Goal: Use online tool/utility: Utilize a website feature to perform a specific function

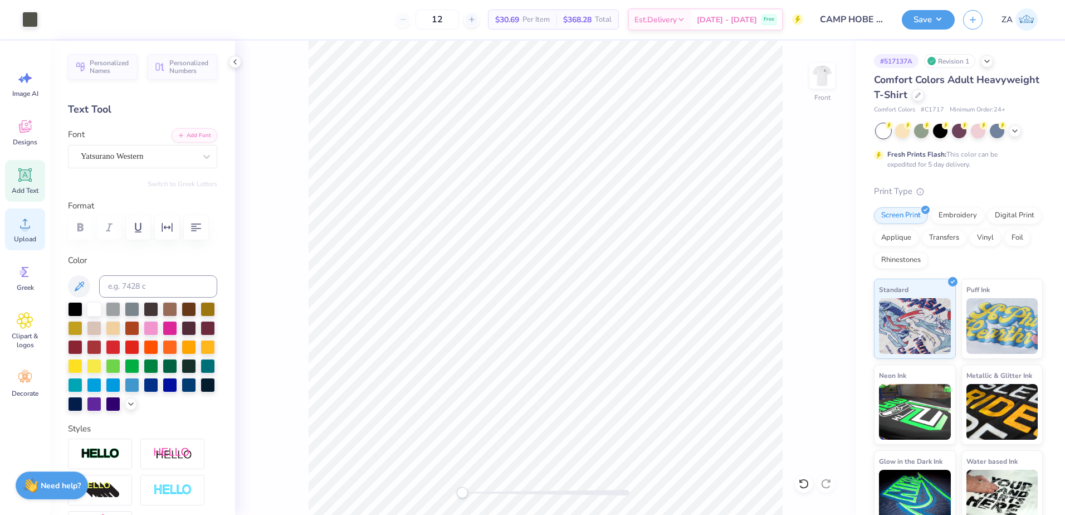
click at [27, 219] on icon at bounding box center [25, 223] width 17 height 17
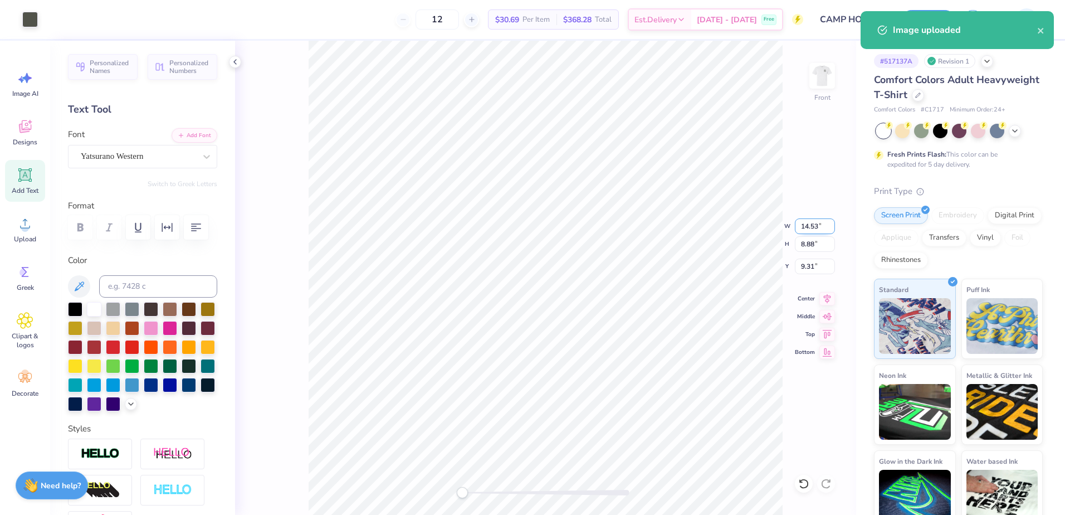
drag, startPoint x: 807, startPoint y: 225, endPoint x: 820, endPoint y: 226, distance: 13.4
click at [820, 226] on input "14.53" at bounding box center [815, 226] width 40 height 16
type input "12.37"
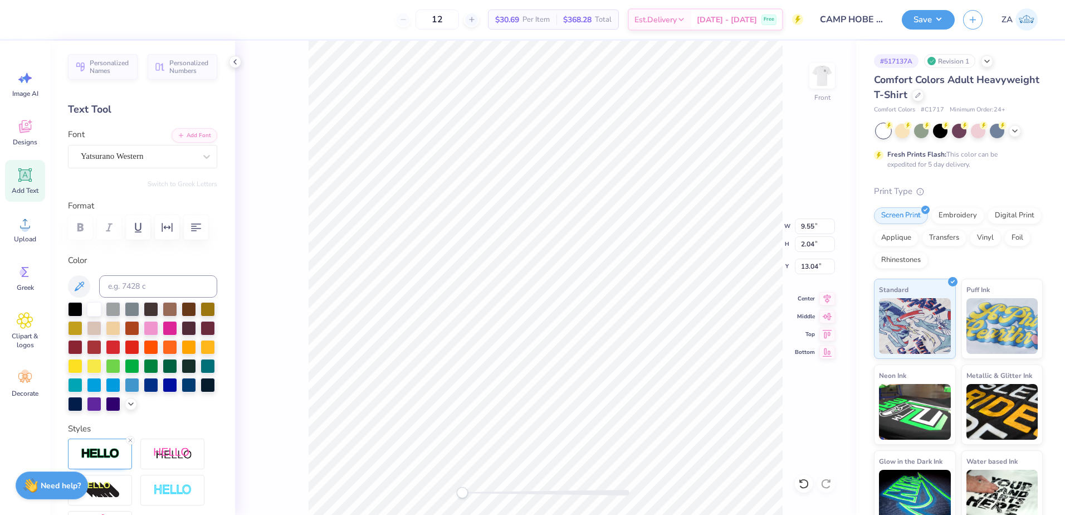
type input "9.55"
type input "2.04"
type input "13.04"
click at [833, 67] on img at bounding box center [822, 75] width 45 height 45
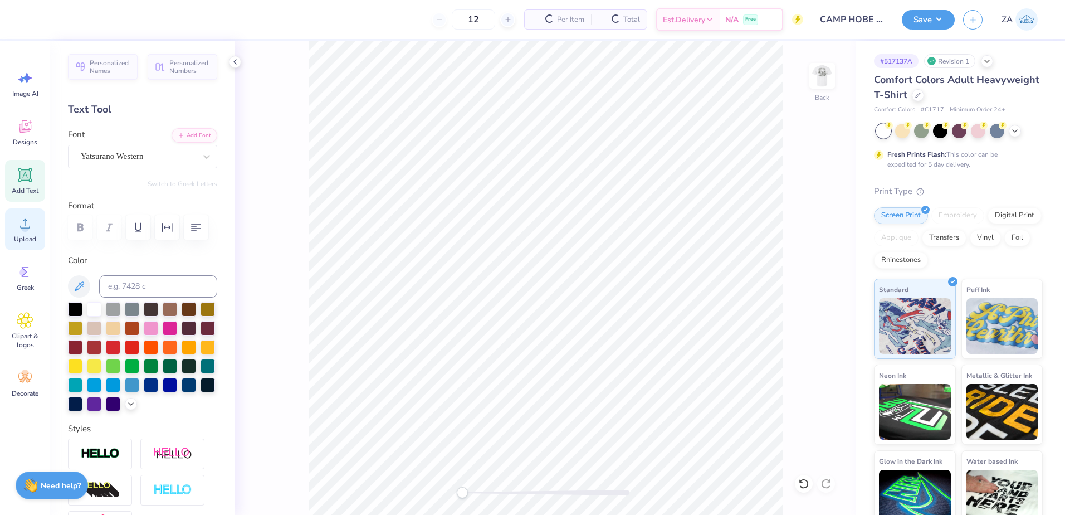
click at [32, 219] on icon at bounding box center [25, 223] width 17 height 17
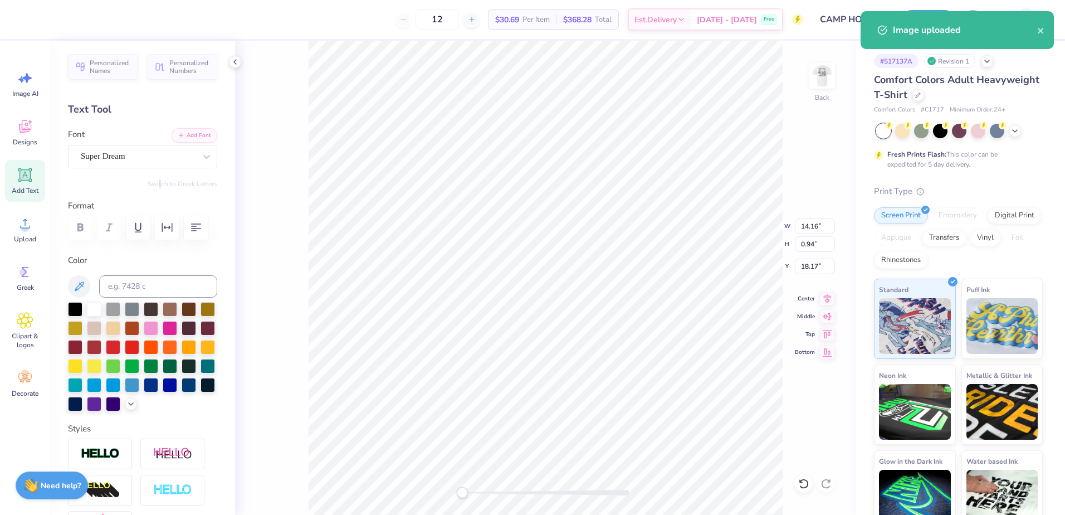
click at [152, 169] on div "Personalized Names Personalized Numbers Text Tool Add Font Font Super Dream Swi…" at bounding box center [142, 278] width 185 height 474
click at [153, 158] on div "Super Dream" at bounding box center [138, 156] width 117 height 17
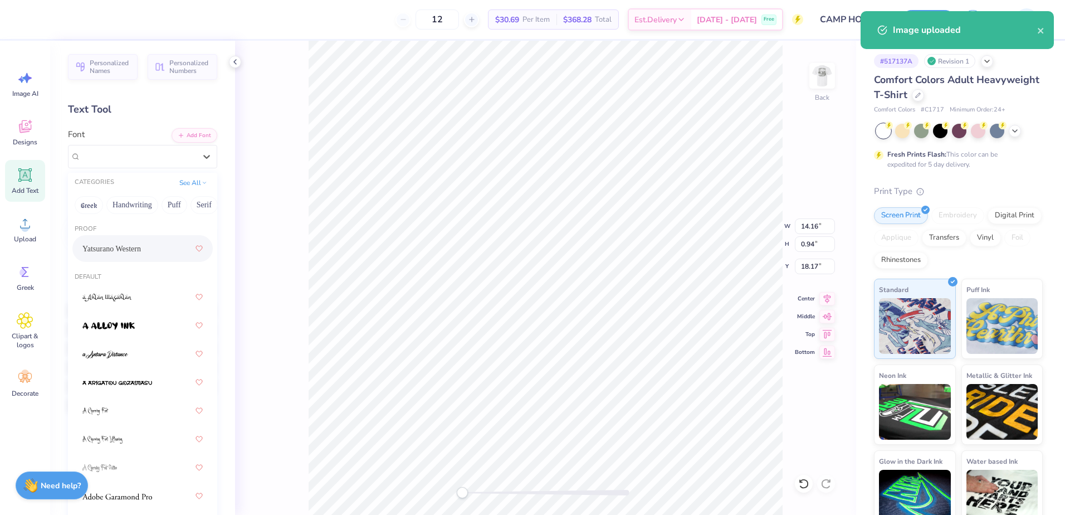
click at [121, 242] on div "Yatsurano Western" at bounding box center [142, 248] width 120 height 20
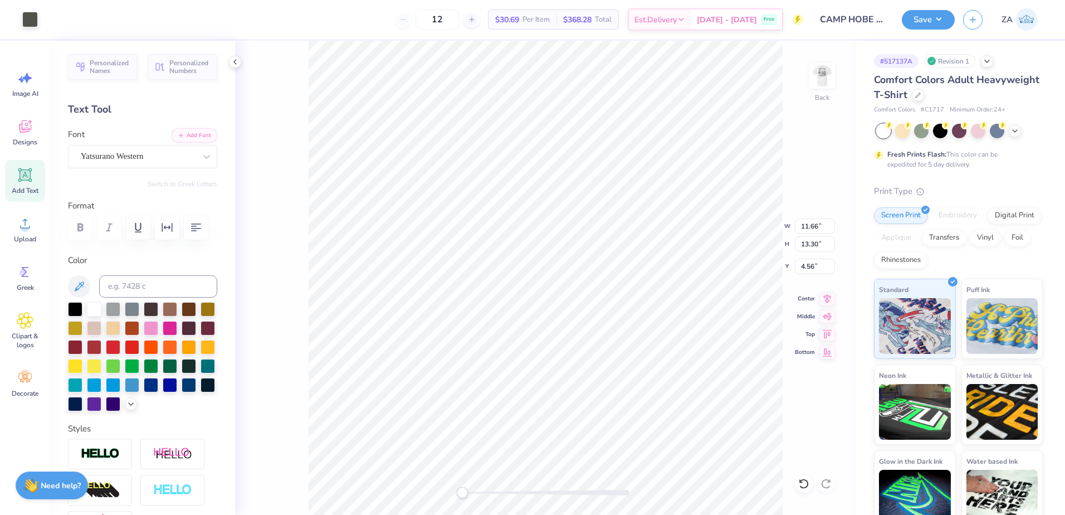
type input "4.56"
type input "1.03"
type input "2.57"
type input "15.17"
click at [629, 386] on li "Group" at bounding box center [651, 393] width 87 height 22
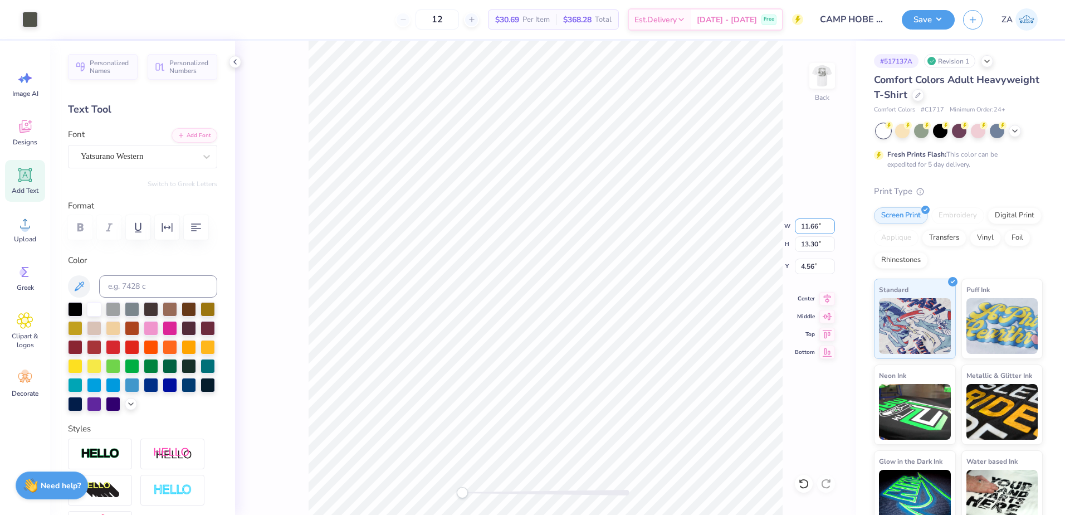
drag, startPoint x: 817, startPoint y: 224, endPoint x: 794, endPoint y: 221, distance: 22.5
click at [794, 221] on div "Back W 11.66 11.66 " H 13.30 13.30 " Y 4.56 4.56 " Center Middle Top Bottom" at bounding box center [545, 278] width 621 height 474
type input "3.50"
click at [818, 75] on img at bounding box center [822, 75] width 45 height 45
type input "9.84"
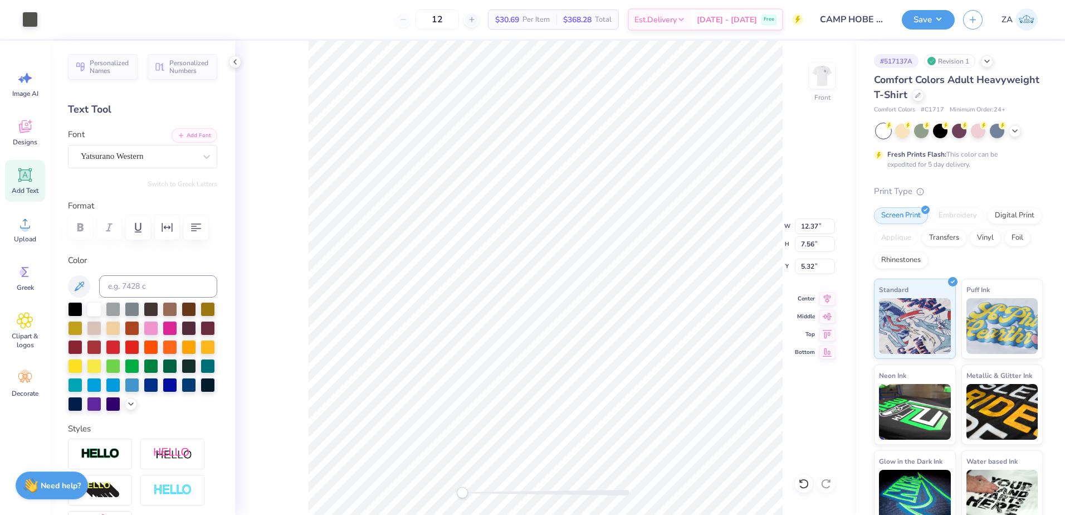
type input "2.81"
type input "3.00"
type input "12.62"
type input "11.95"
type input "2.77"
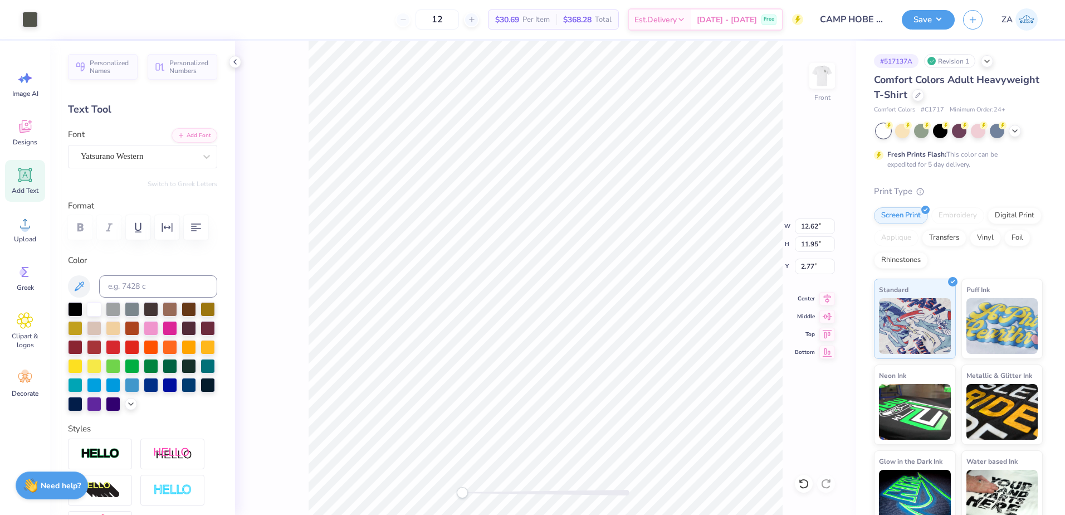
type input "12.40"
type input "11.82"
type input "3.00"
click at [915, 13] on button "Save" at bounding box center [928, 17] width 53 height 19
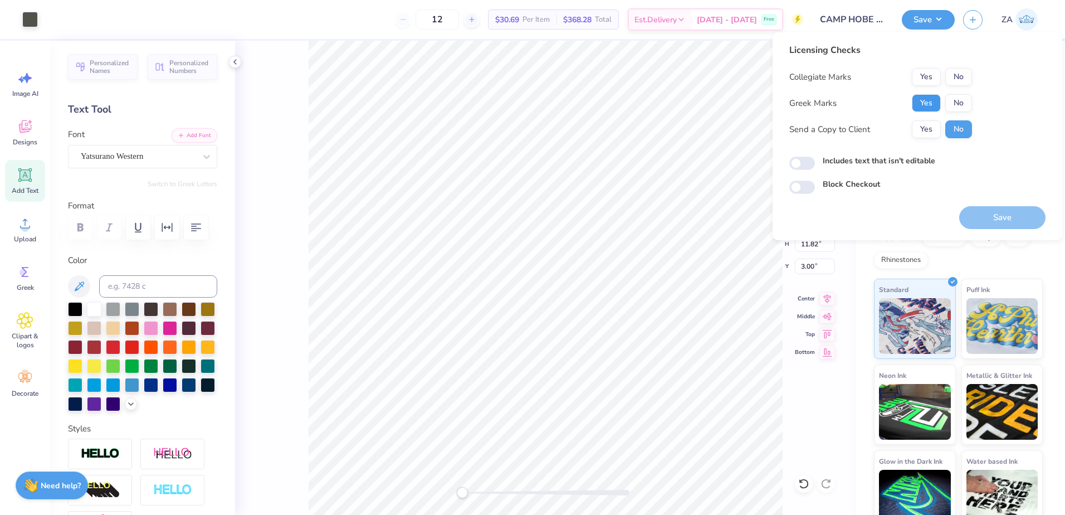
click at [924, 109] on button "Yes" at bounding box center [926, 103] width 29 height 18
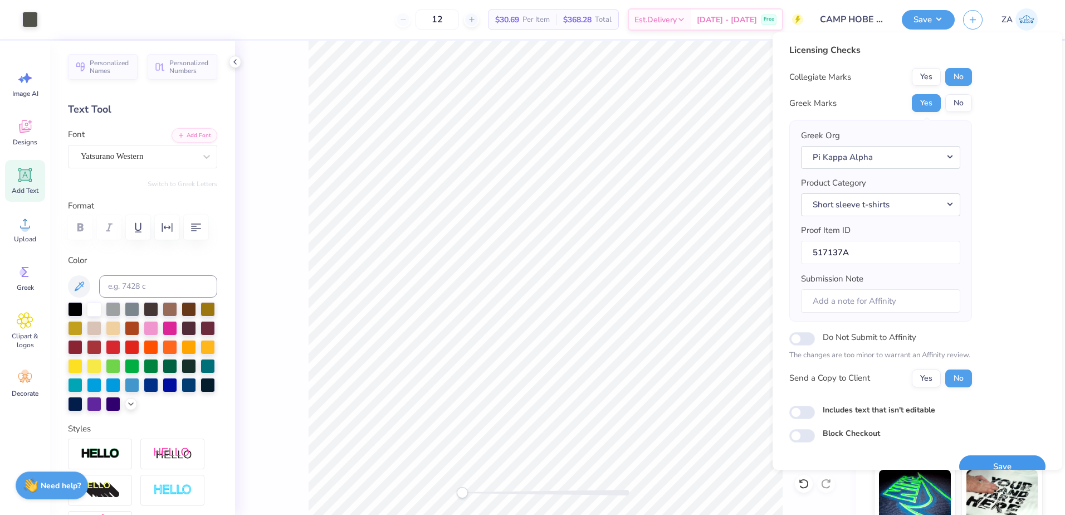
click at [1009, 462] on button "Save" at bounding box center [1002, 466] width 86 height 23
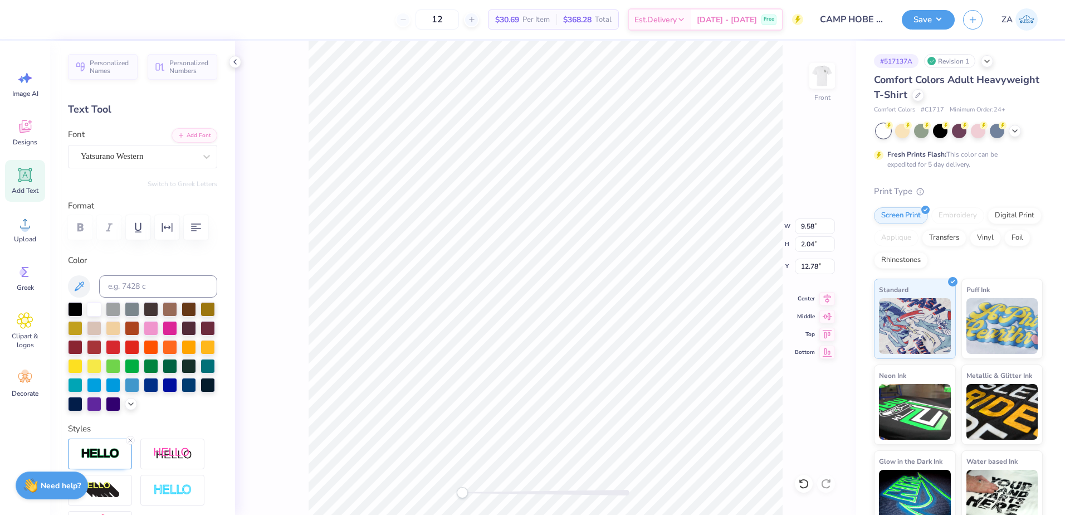
type input "12.40"
type input "7.57"
type input "5.44"
type input "12.51"
type input "7.64"
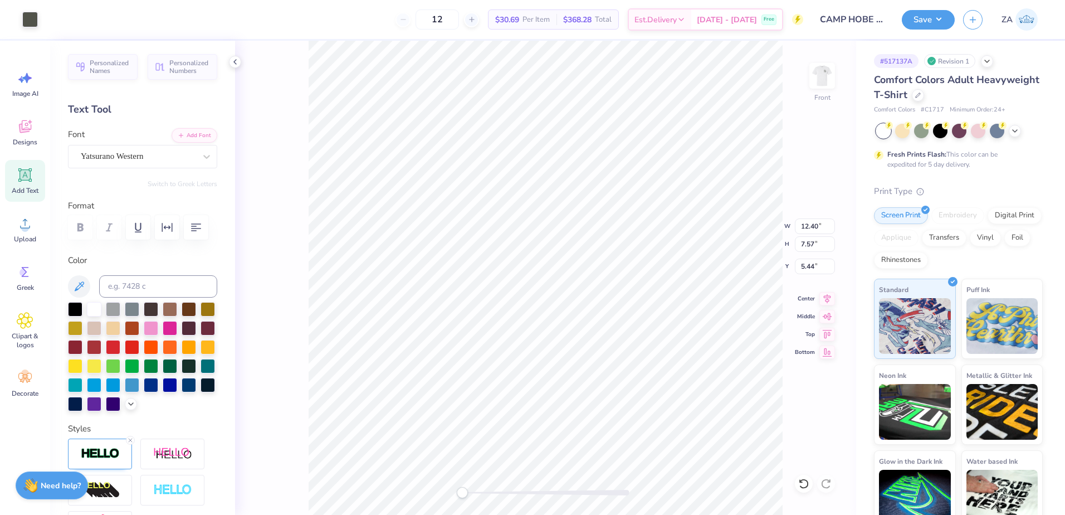
type input "5.41"
click at [600, 493] on li "Send to Back" at bounding box center [608, 501] width 87 height 22
click at [913, 20] on button "Save" at bounding box center [928, 17] width 53 height 19
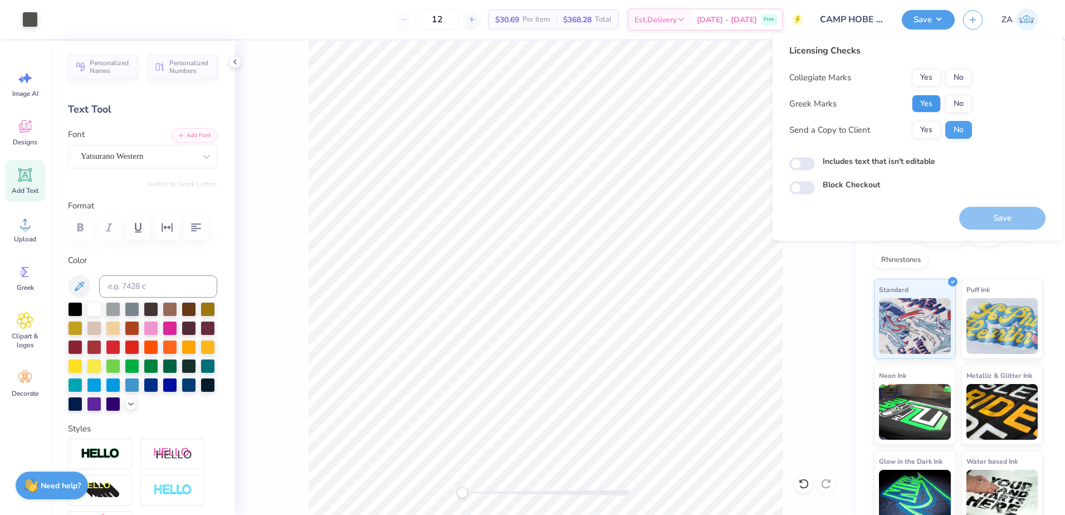
click at [920, 104] on button "Yes" at bounding box center [926, 104] width 29 height 18
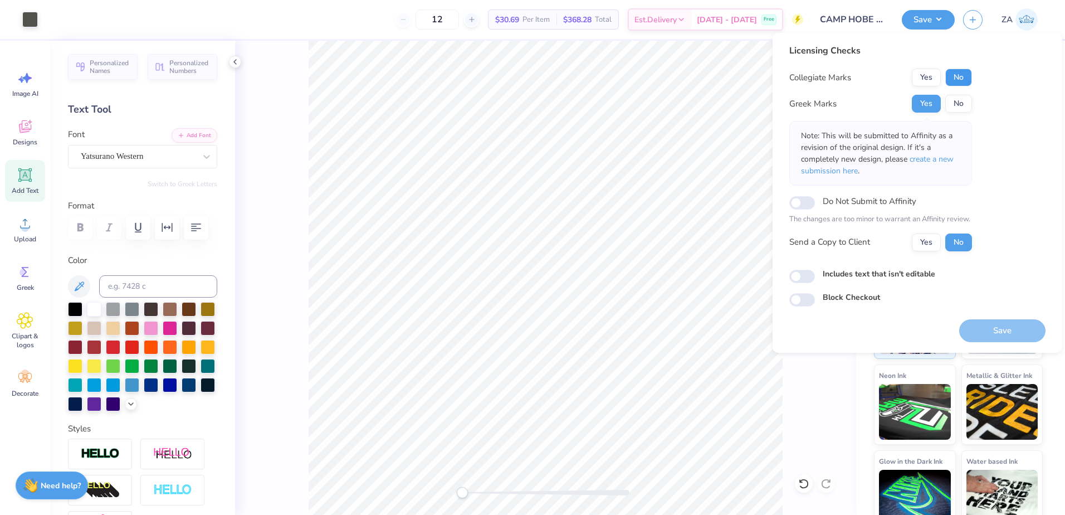
click at [968, 76] on button "No" at bounding box center [958, 78] width 27 height 18
click at [999, 334] on button "Save" at bounding box center [1002, 330] width 86 height 23
